Goal: Navigation & Orientation: Find specific page/section

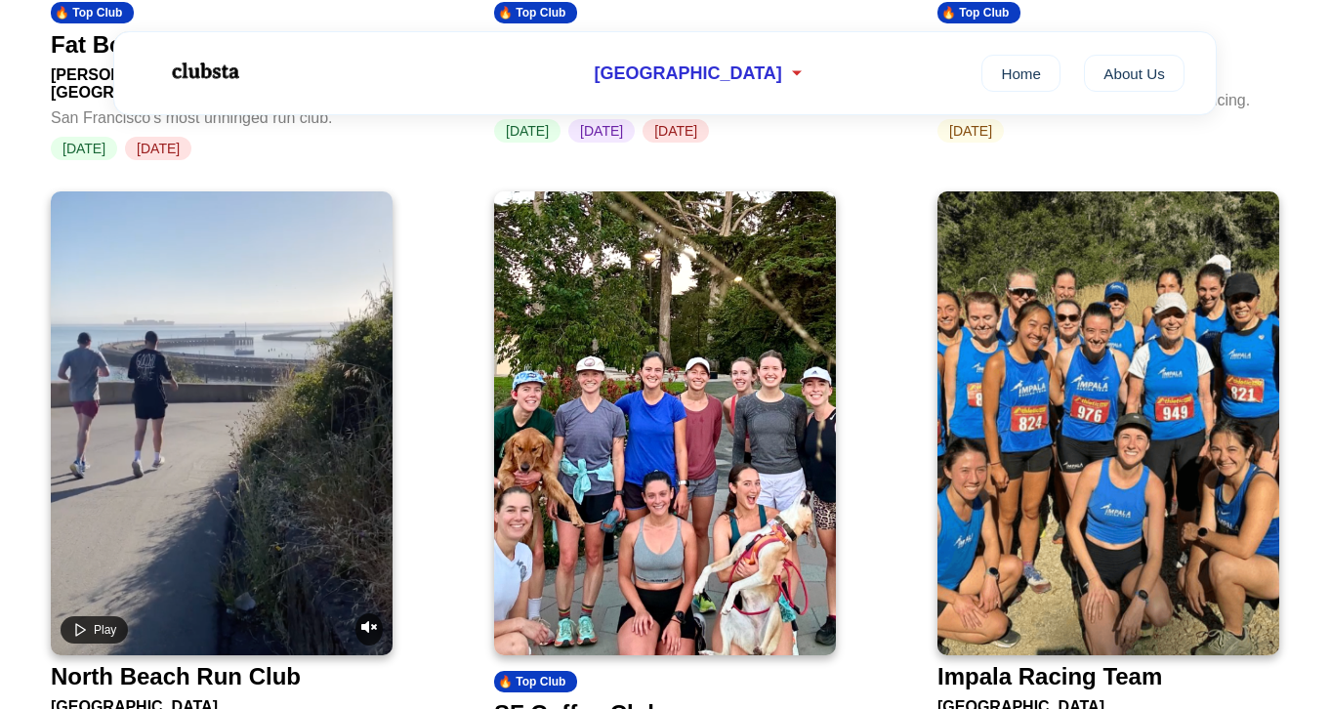
scroll to position [1292, 0]
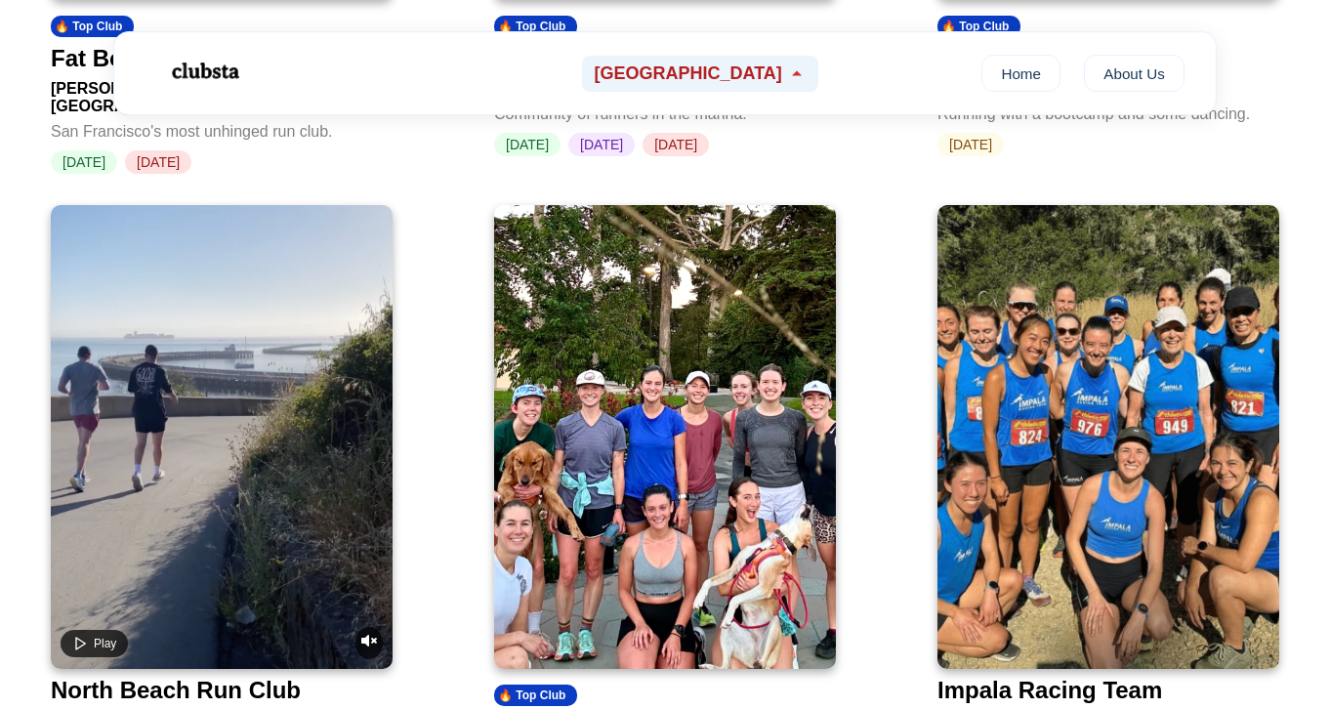
click at [699, 77] on span "[GEOGRAPHIC_DATA]" at bounding box center [688, 73] width 188 height 21
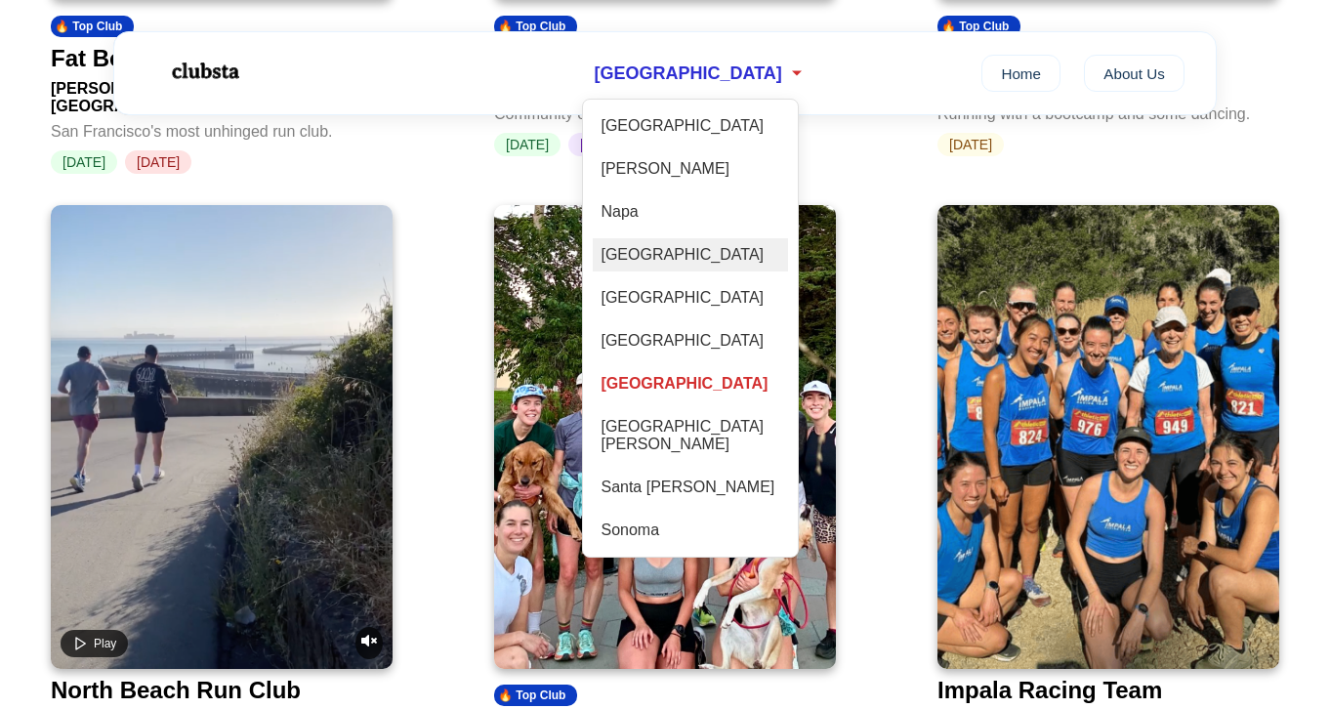
click at [693, 263] on div "[GEOGRAPHIC_DATA]" at bounding box center [690, 254] width 195 height 33
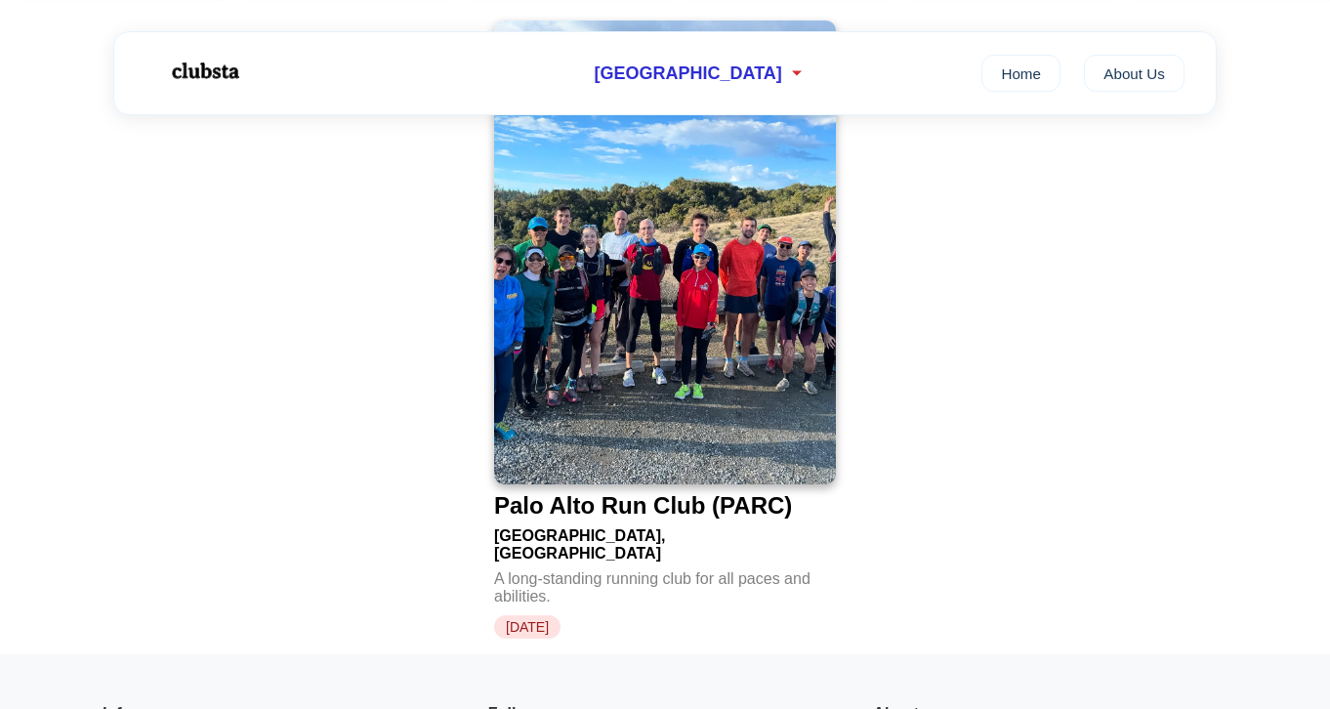
scroll to position [506, 0]
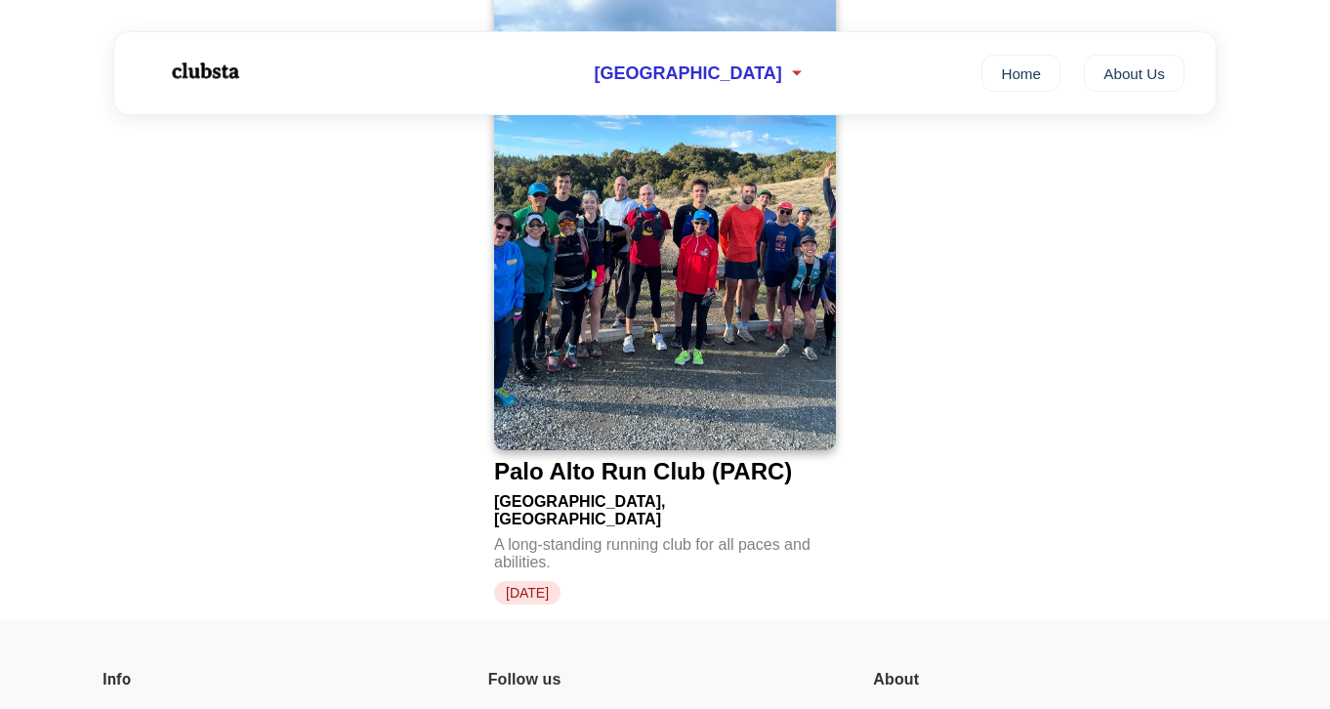
click at [654, 482] on div "Palo Alto Run Club (PARC)" at bounding box center [643, 471] width 298 height 27
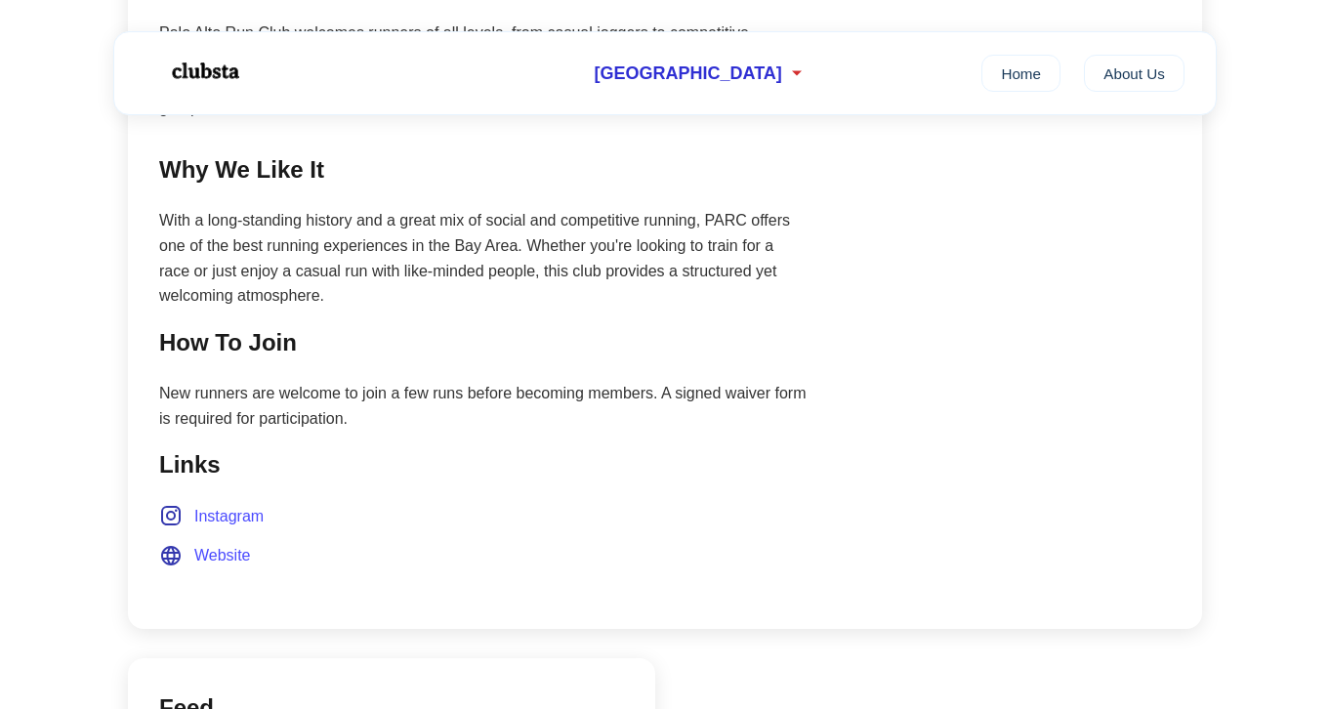
scroll to position [1188, 0]
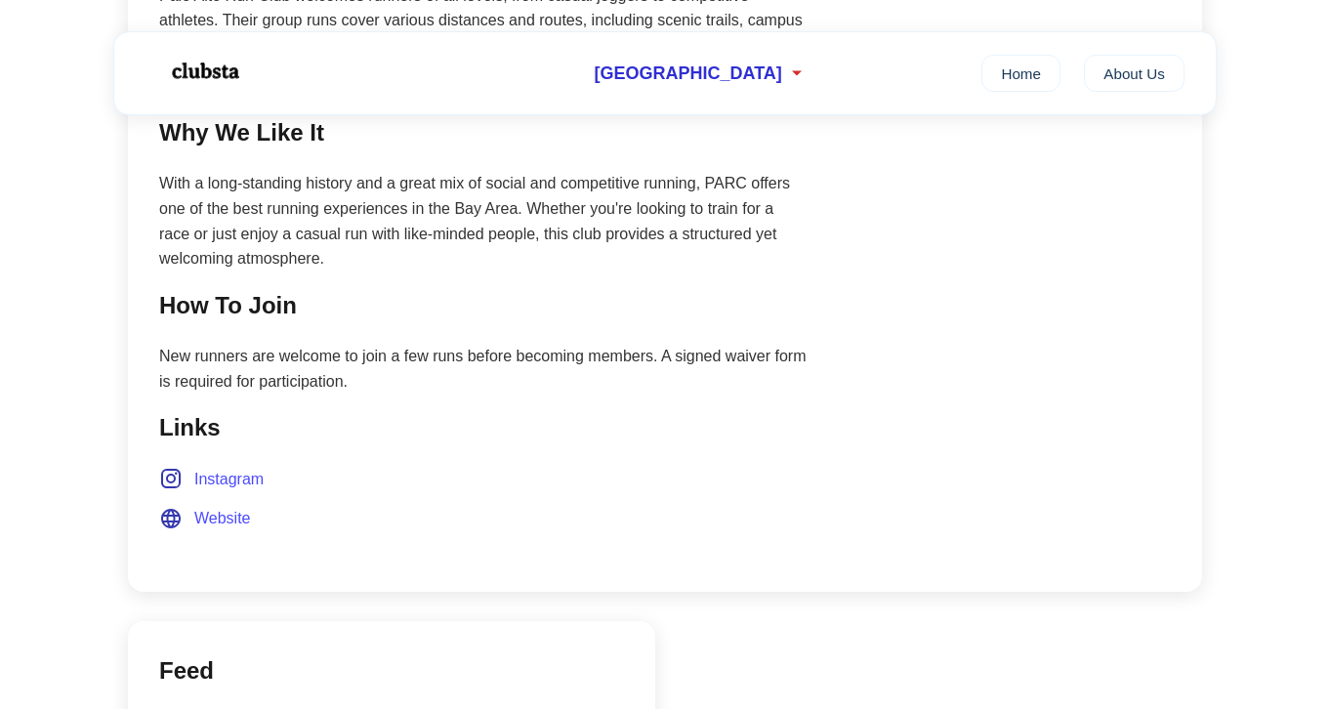
click at [228, 467] on span "Instagram" at bounding box center [228, 479] width 69 height 25
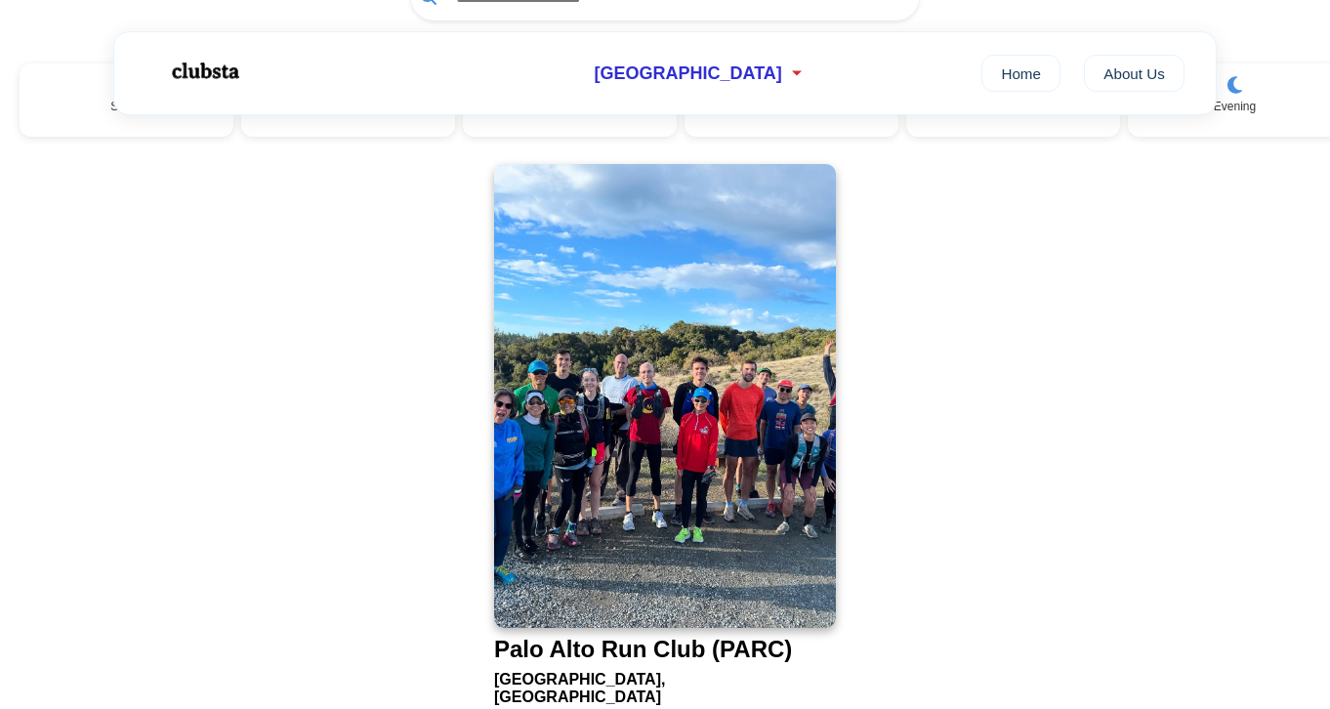
scroll to position [278, 0]
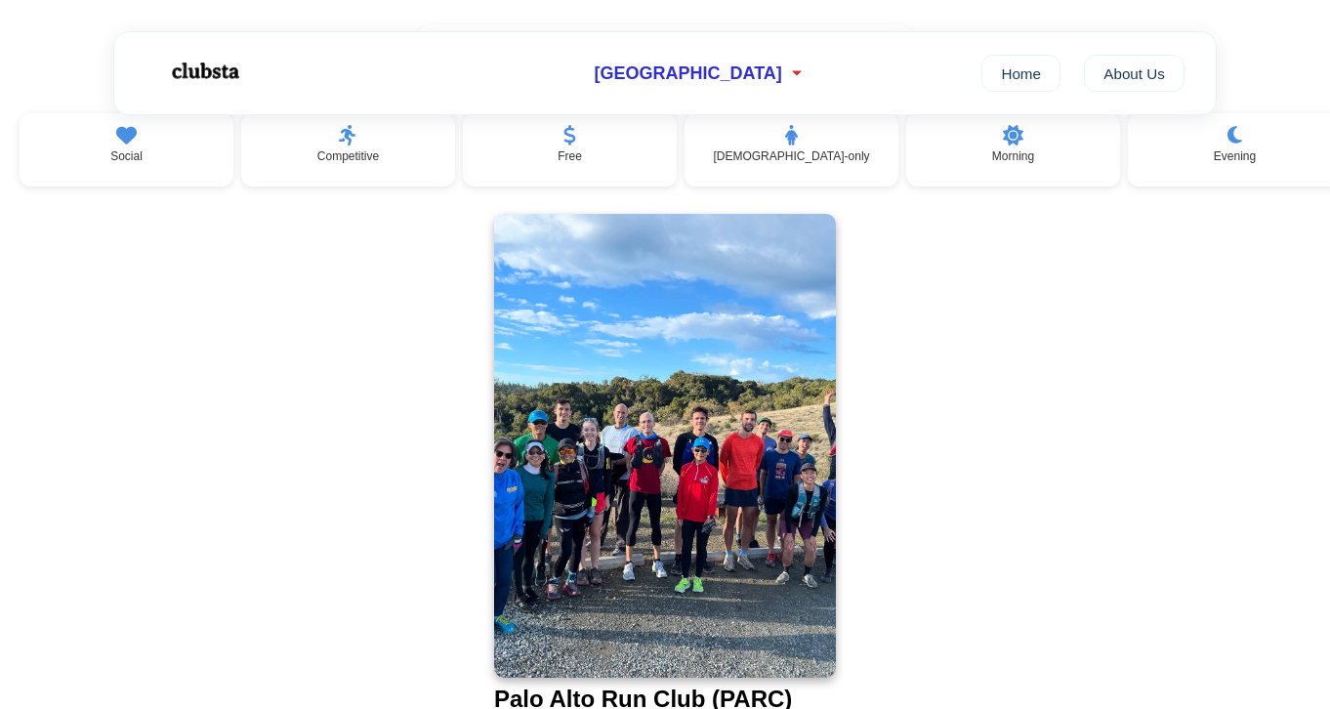
scroll to position [1103, 0]
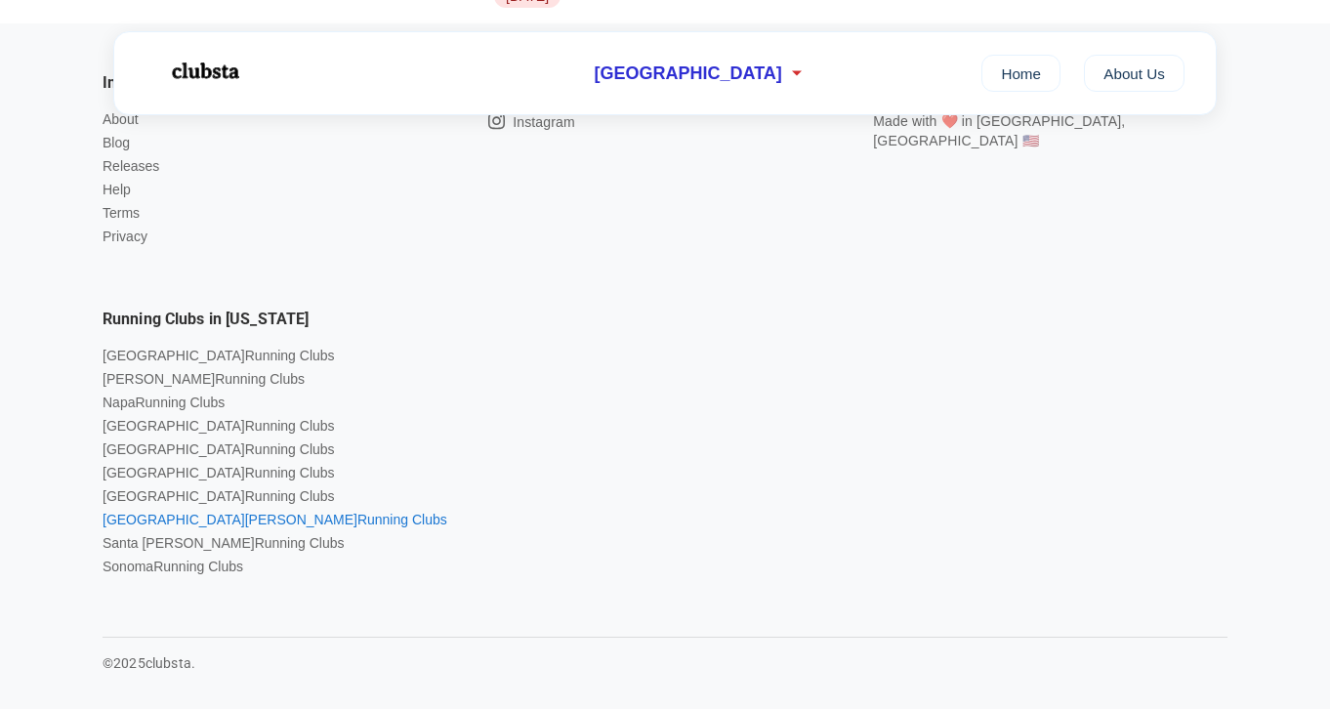
click at [174, 512] on link "San [PERSON_NAME] Running Clubs" at bounding box center [275, 520] width 345 height 16
